Goal: Information Seeking & Learning: Learn about a topic

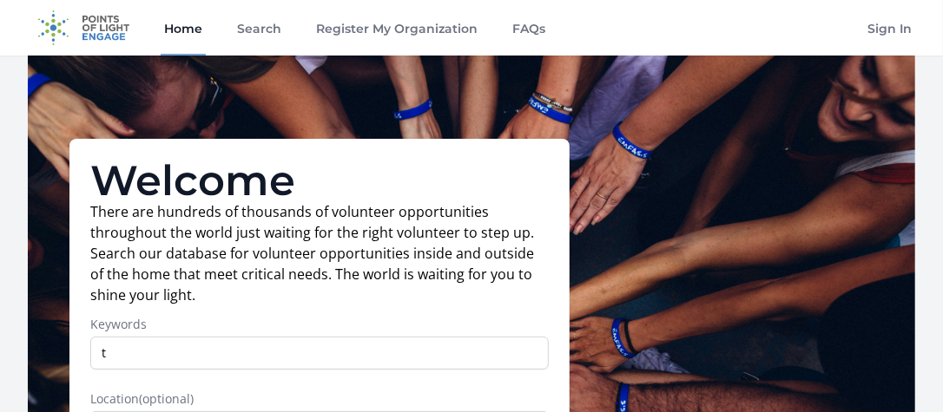
type input "tutoring"
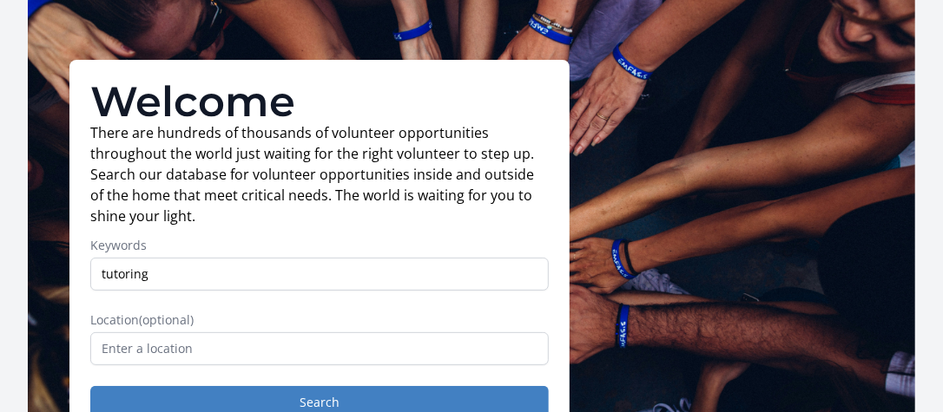
scroll to position [158, 0]
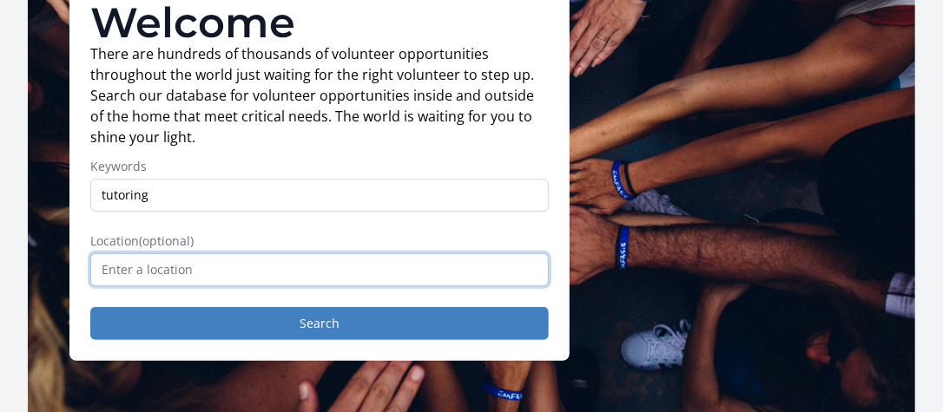
click at [215, 272] on input "text" at bounding box center [319, 269] width 458 height 33
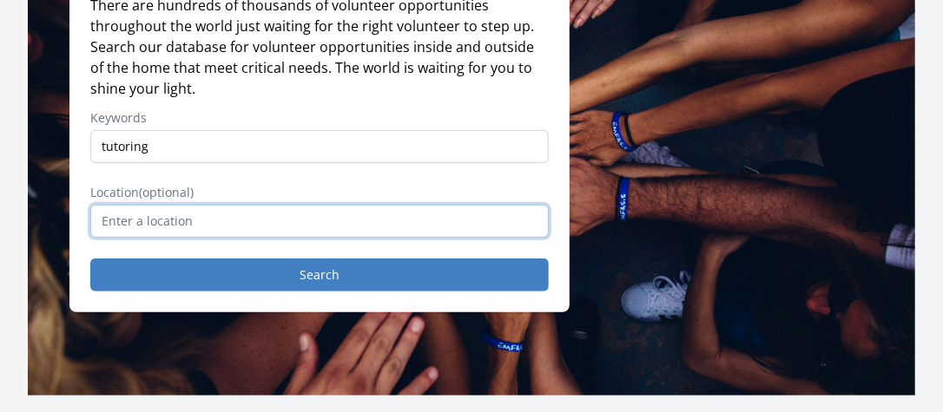
scroll to position [315, 0]
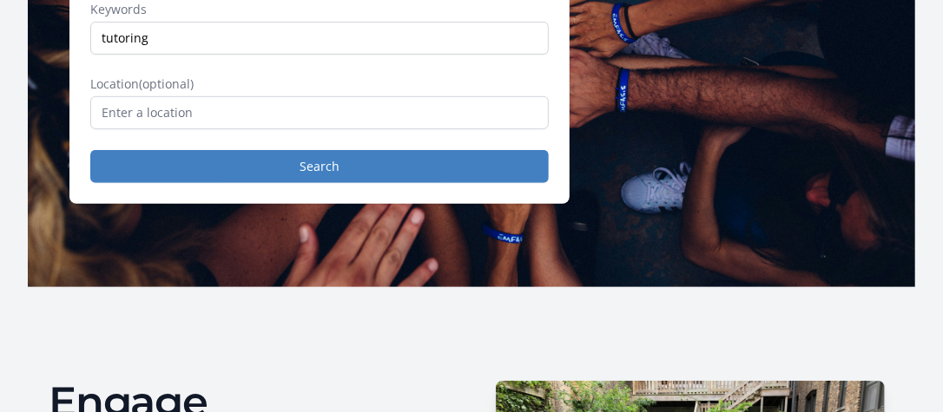
click at [190, 93] on div "Location (optional)" at bounding box center [319, 103] width 458 height 54
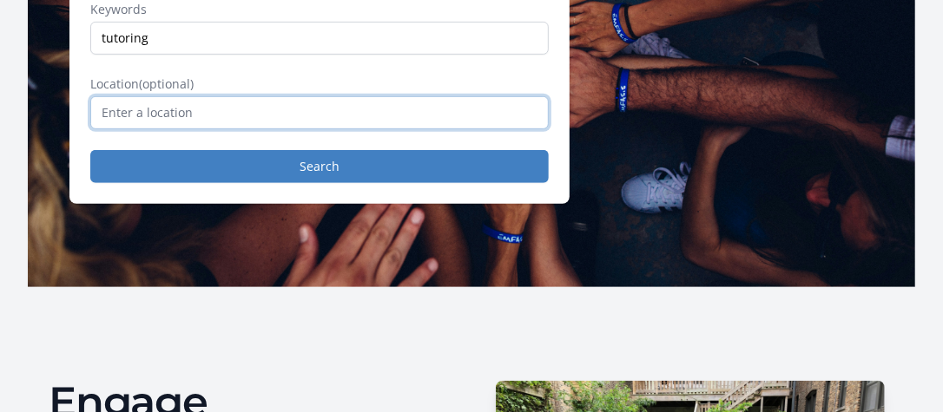
click at [172, 118] on input "text" at bounding box center [319, 112] width 458 height 33
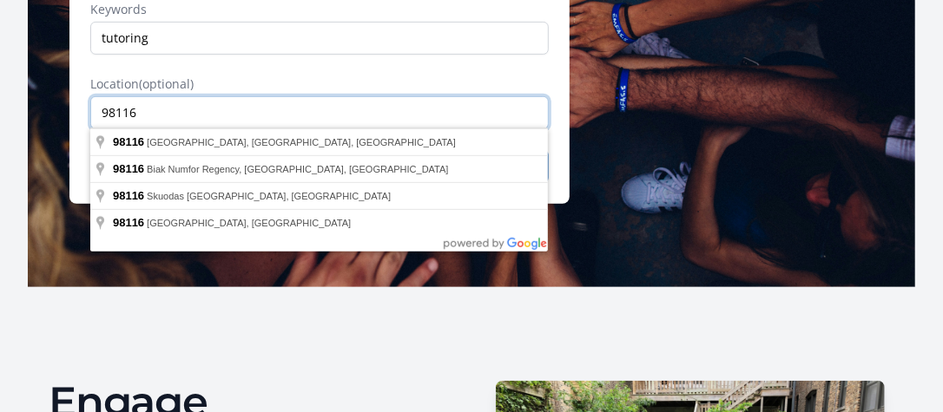
click at [306, 126] on input "98116" at bounding box center [319, 112] width 458 height 33
type input "98116"
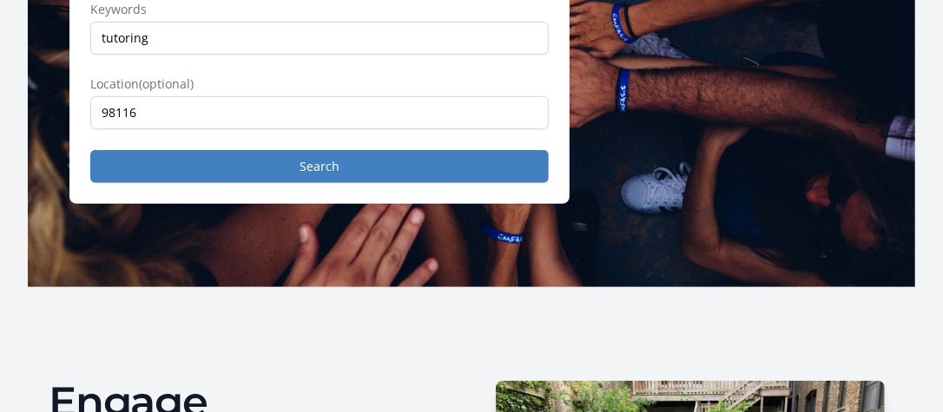
click at [365, 90] on label "Location (optional)" at bounding box center [319, 84] width 458 height 17
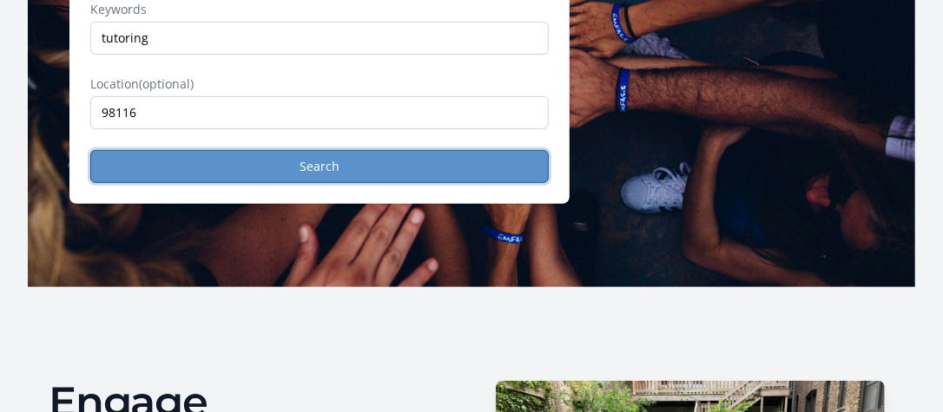
click at [357, 161] on button "Search" at bounding box center [319, 166] width 458 height 33
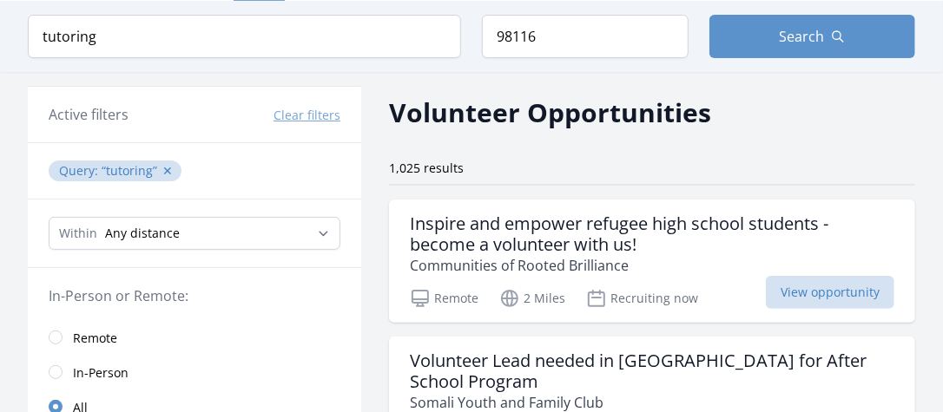
scroll to position [79, 0]
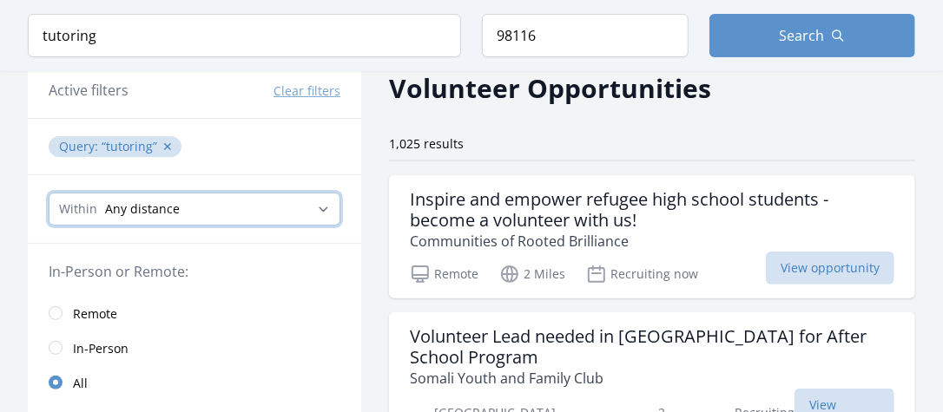
click at [320, 204] on select "Any distance , 5 Miles , 20 Miles , 50 Miles , 100 Miles" at bounding box center [195, 209] width 292 height 33
select select "32186"
click at [49, 193] on select "Any distance , 5 Miles , 20 Miles , 50 Miles , 100 Miles" at bounding box center [195, 209] width 292 height 33
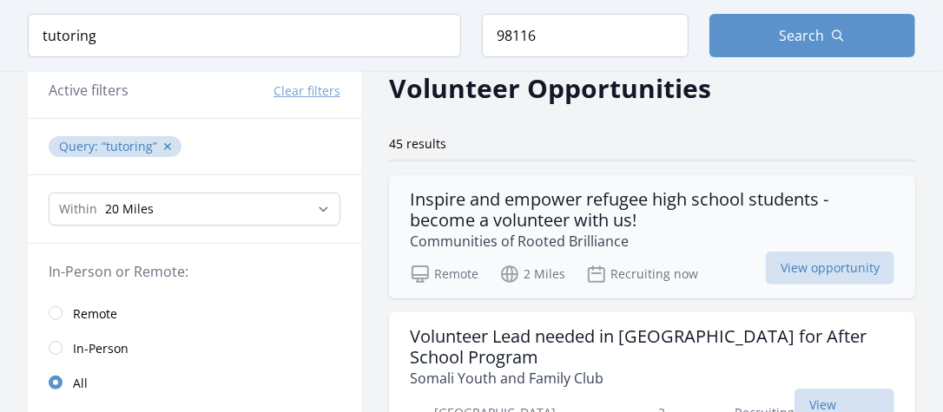
click at [537, 207] on h3 "Inspire and empower refugee high school students - become a volunteer with us!" at bounding box center [652, 210] width 484 height 42
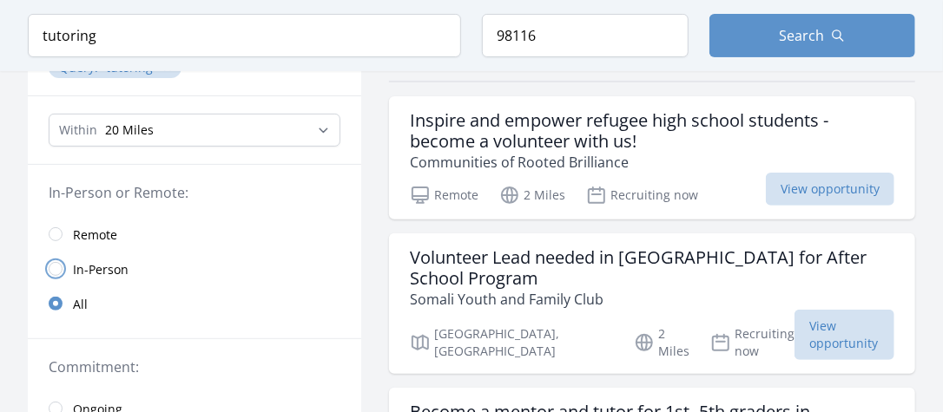
click at [54, 264] on input "radio" at bounding box center [56, 269] width 14 height 14
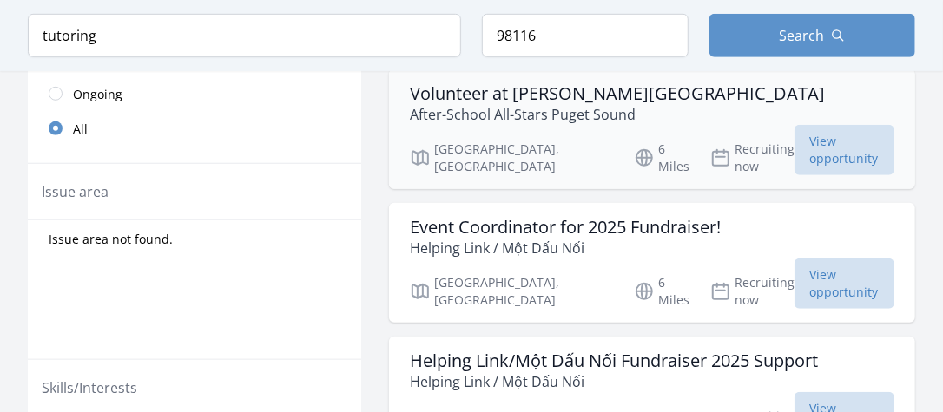
scroll to position [552, 0]
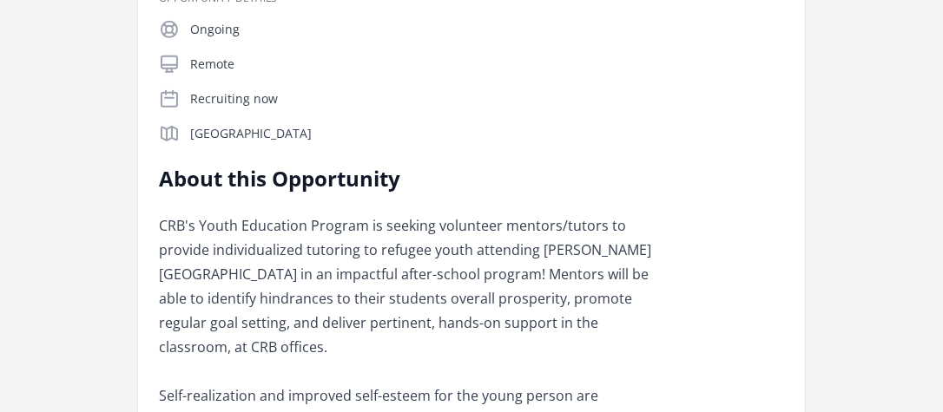
scroll to position [394, 0]
